Goal: Information Seeking & Learning: Learn about a topic

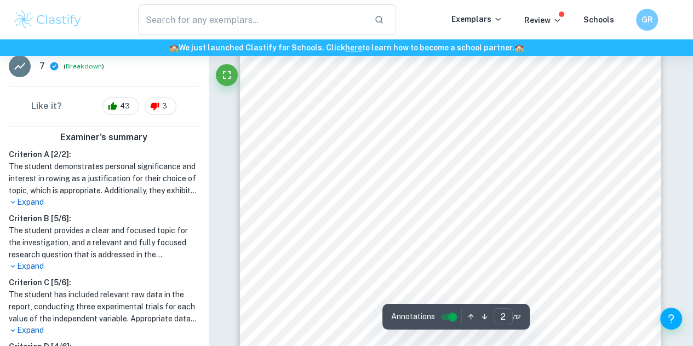
scroll to position [292, 0]
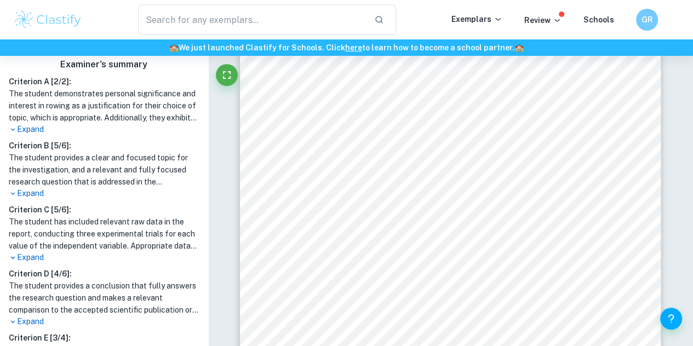
click at [31, 196] on p "Expand" at bounding box center [104, 194] width 191 height 12
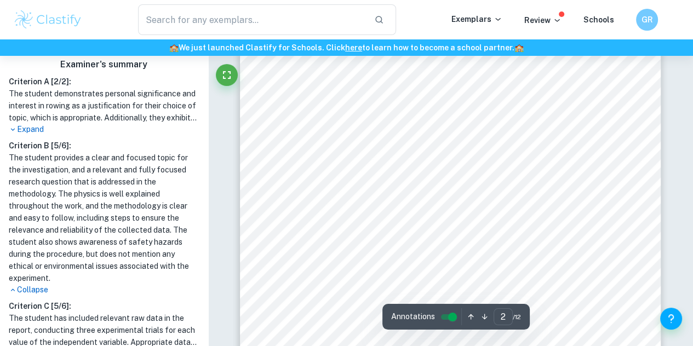
scroll to position [566, 0]
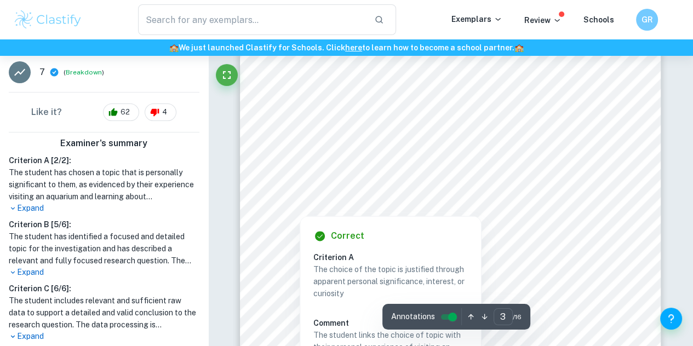
scroll to position [219, 0]
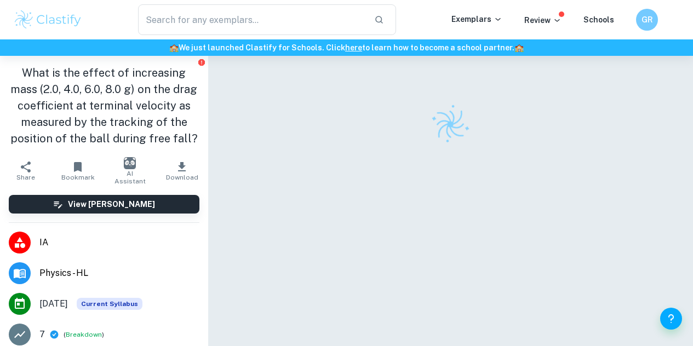
scroll to position [56, 0]
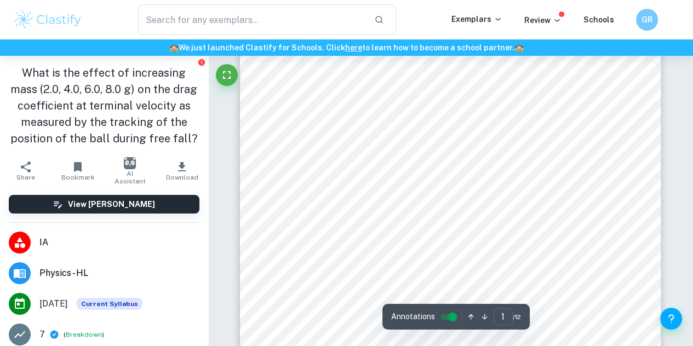
click at [249, 147] on div "1 IB candidate code: abc12345 Word count: 2832 The investigation of the influen…" at bounding box center [450, 308] width 421 height 595
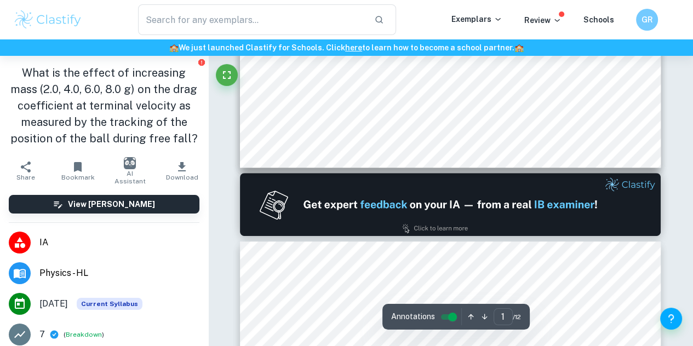
type input "2"
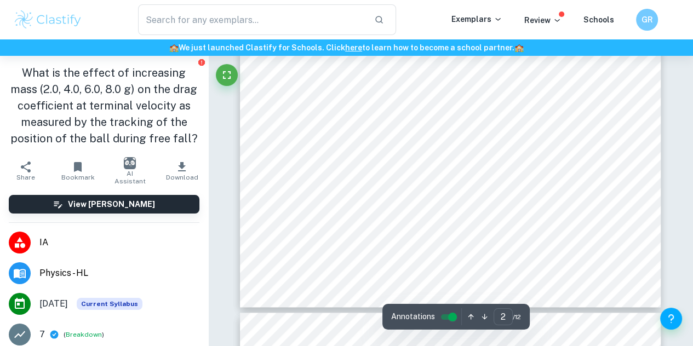
scroll to position [801, 0]
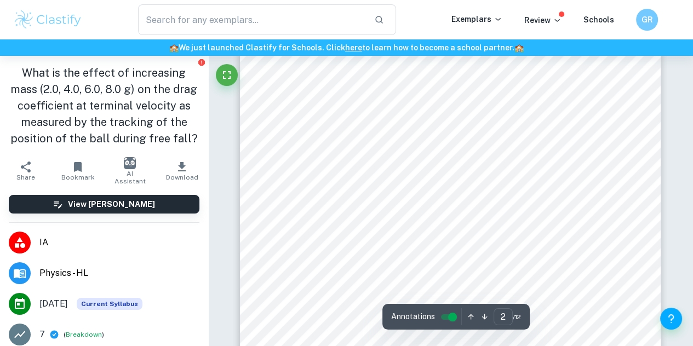
click at [638, 141] on div "2 The velocity at that point will be constant 3 the object will achieve a termi…" at bounding box center [450, 232] width 421 height 595
